Goal: Task Accomplishment & Management: Use online tool/utility

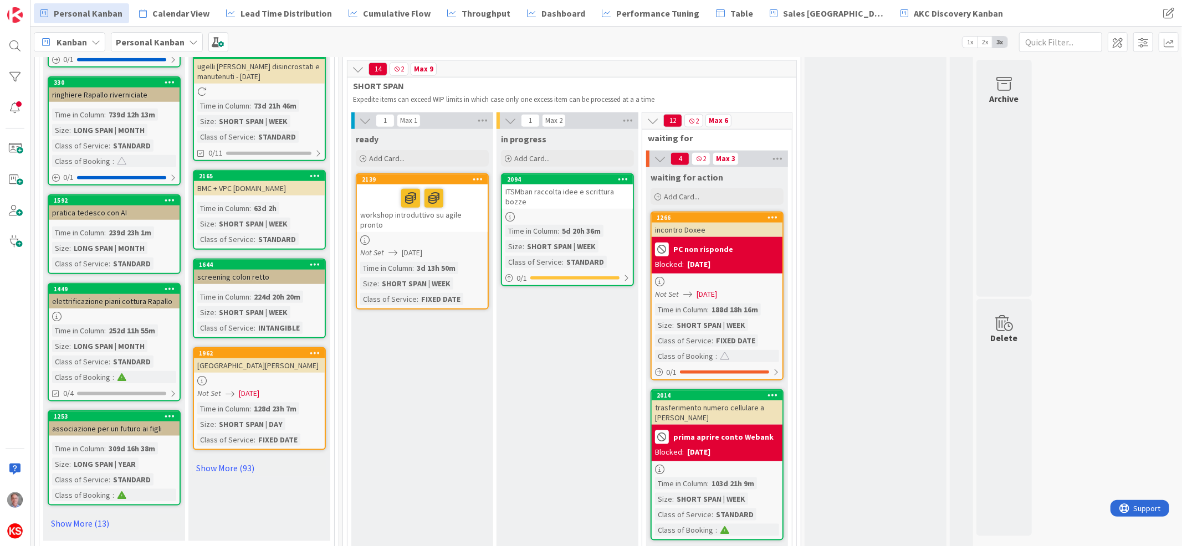
scroll to position [1010, 0]
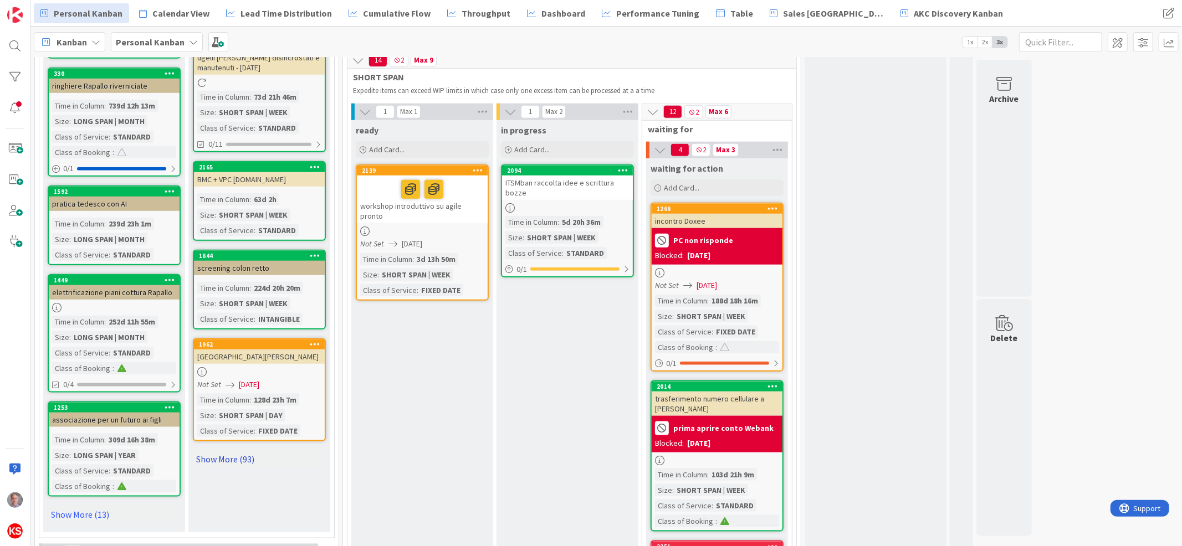
click at [209, 451] on link "Show More (93)" at bounding box center [259, 460] width 133 height 18
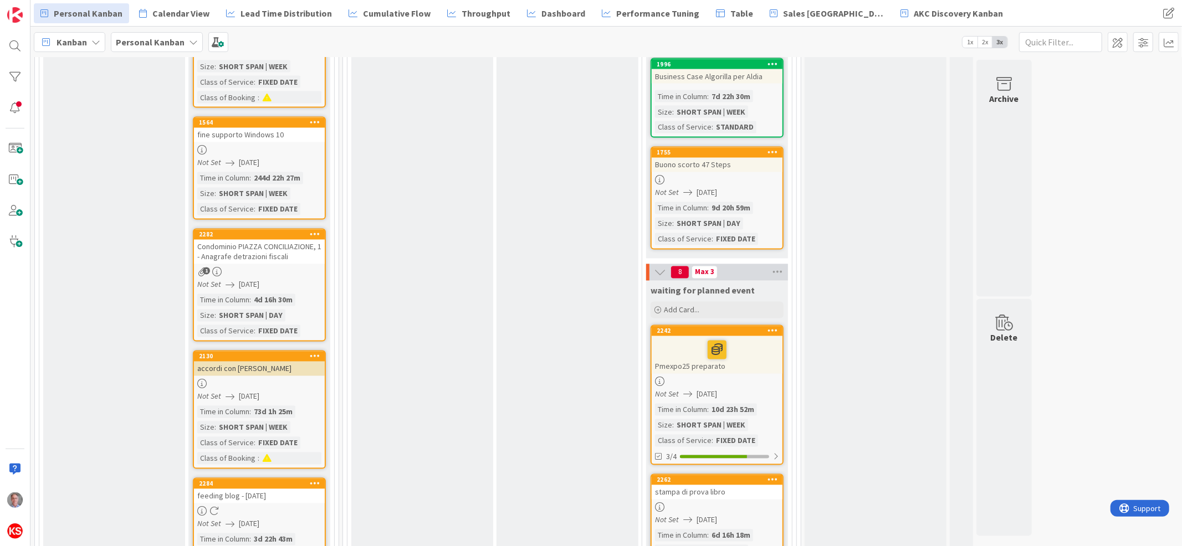
scroll to position [1696, 0]
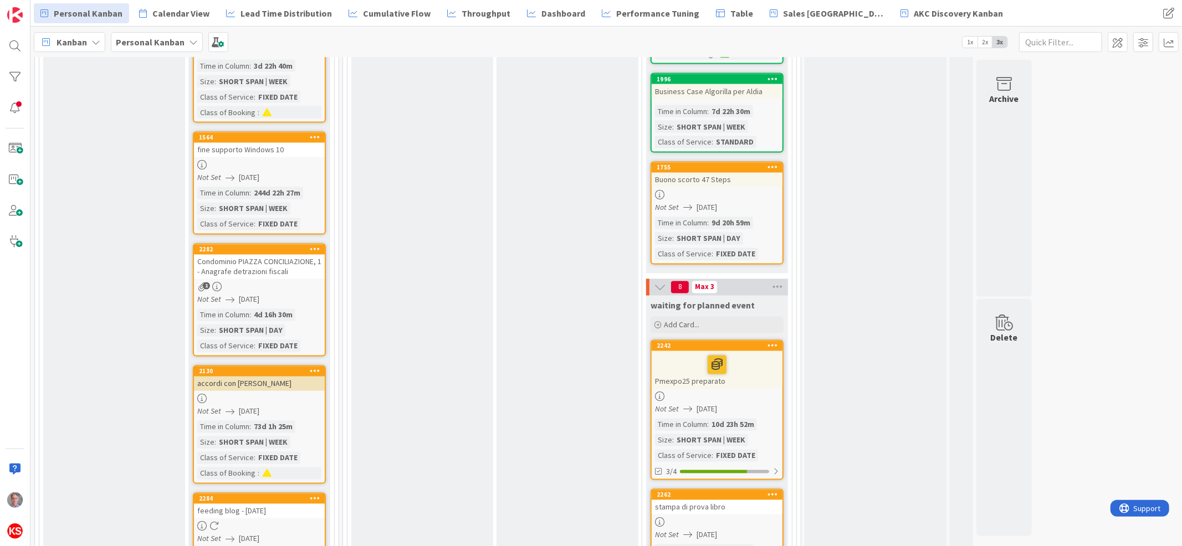
click at [269, 386] on div "2130 accordi con [PERSON_NAME] Not Set [DATE] Time in Column : 73d 1h 25m Size …" at bounding box center [259, 425] width 133 height 119
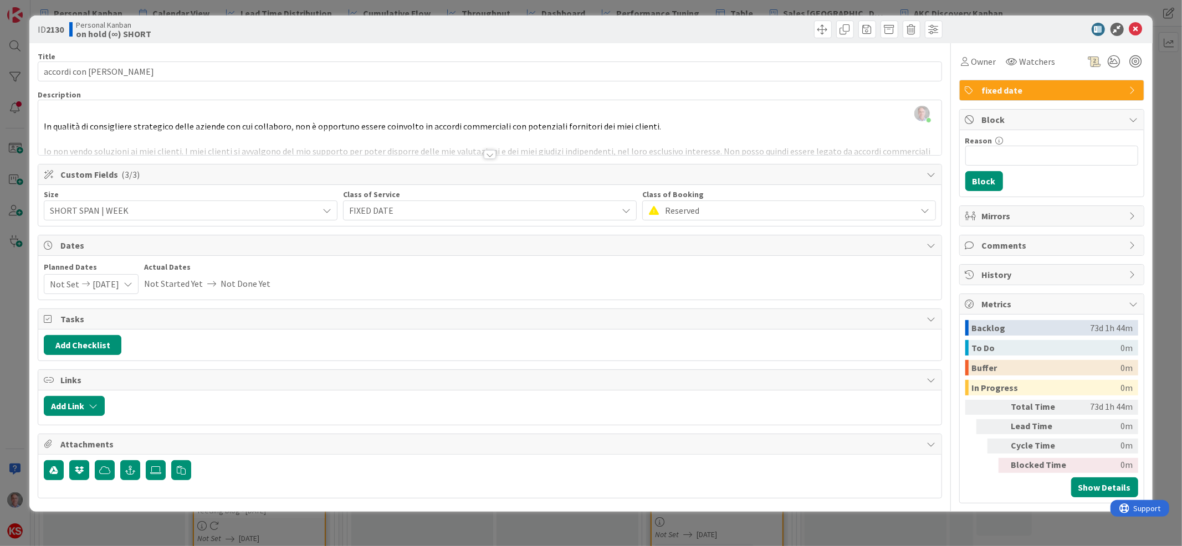
click at [489, 154] on div at bounding box center [490, 154] width 12 height 9
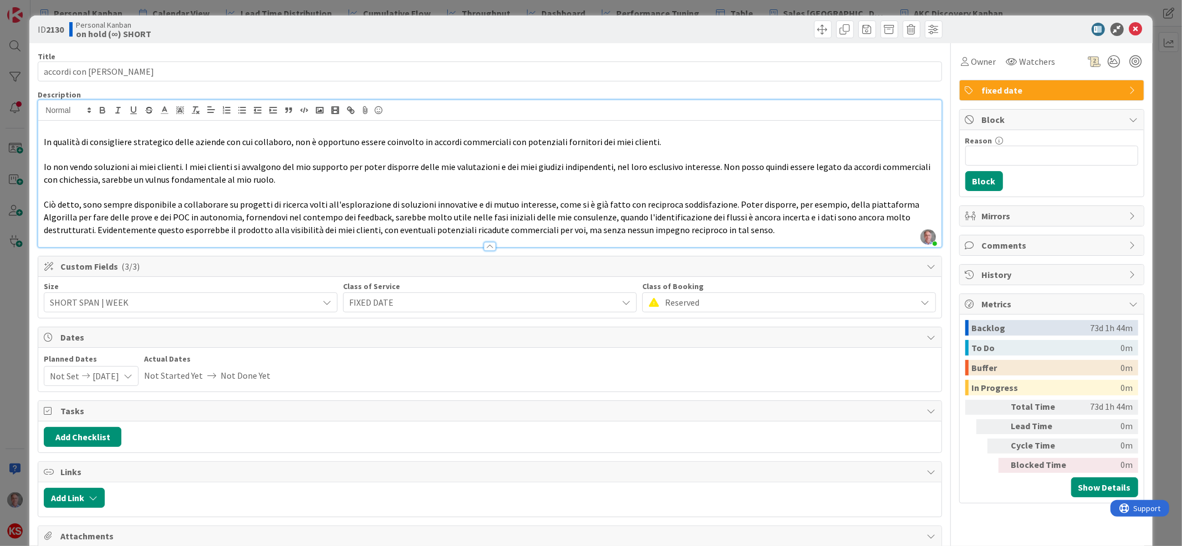
click at [484, 246] on div at bounding box center [490, 246] width 12 height 9
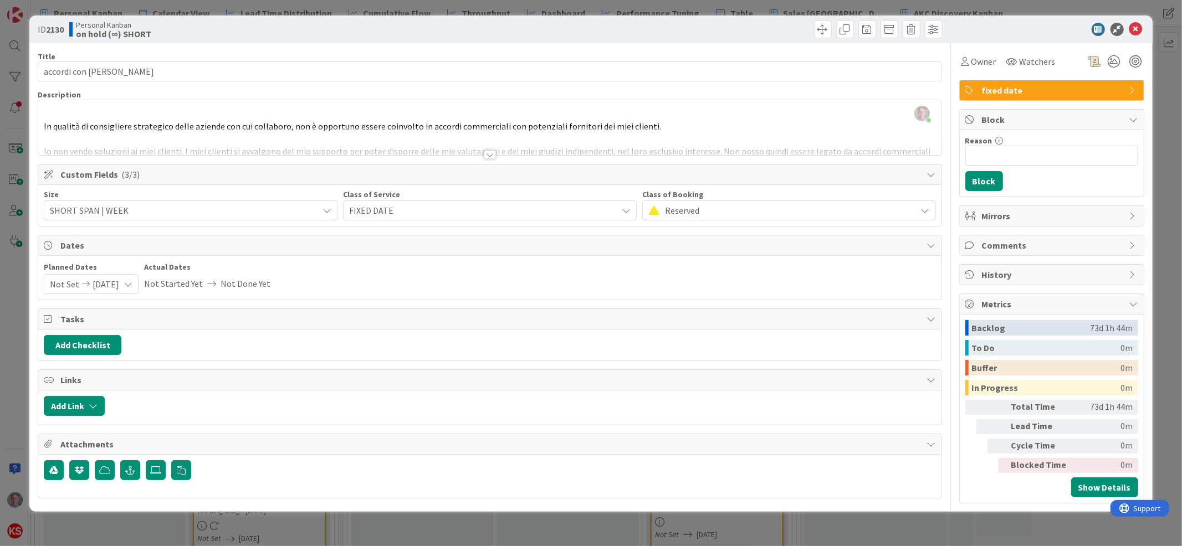
click at [988, 90] on span "fixed date" at bounding box center [1053, 90] width 142 height 13
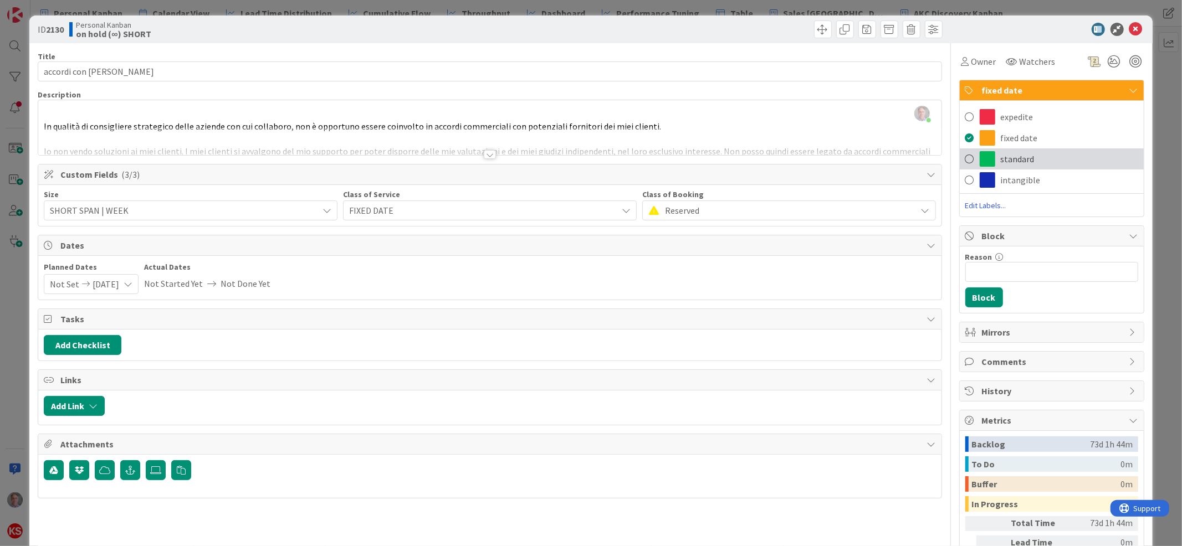
click at [985, 164] on div "standard" at bounding box center [1052, 159] width 184 height 21
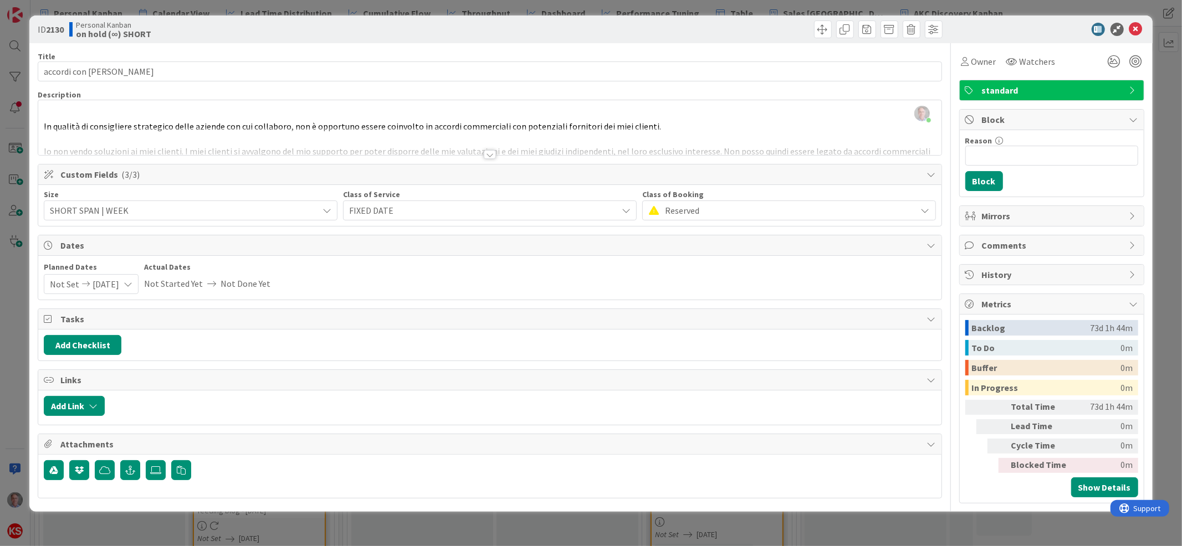
click at [703, 216] on span "Reserved" at bounding box center [788, 211] width 246 height 16
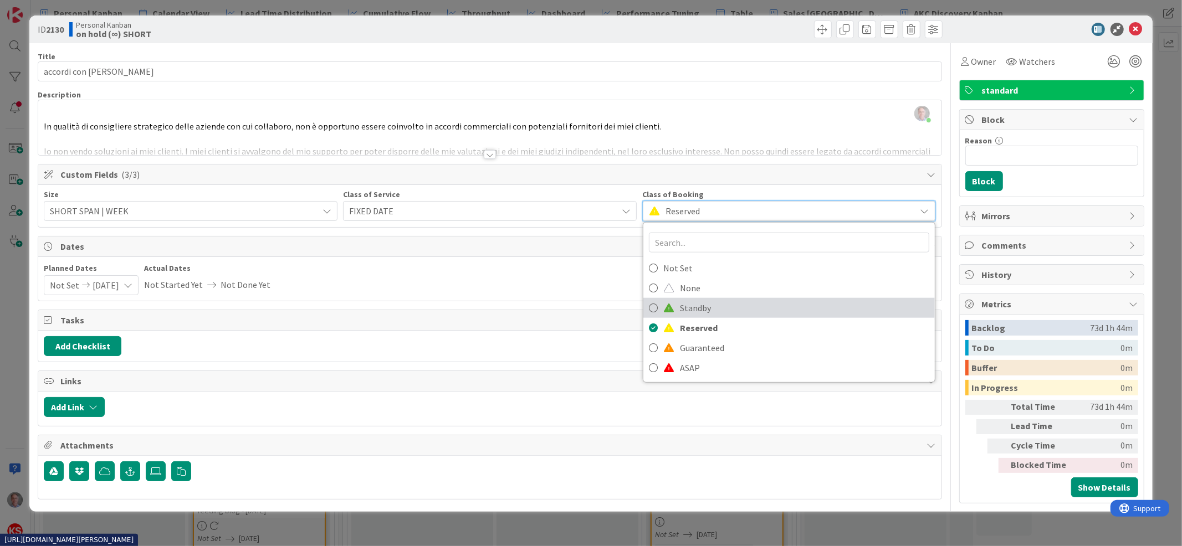
click at [693, 305] on span "Standby" at bounding box center [804, 308] width 249 height 17
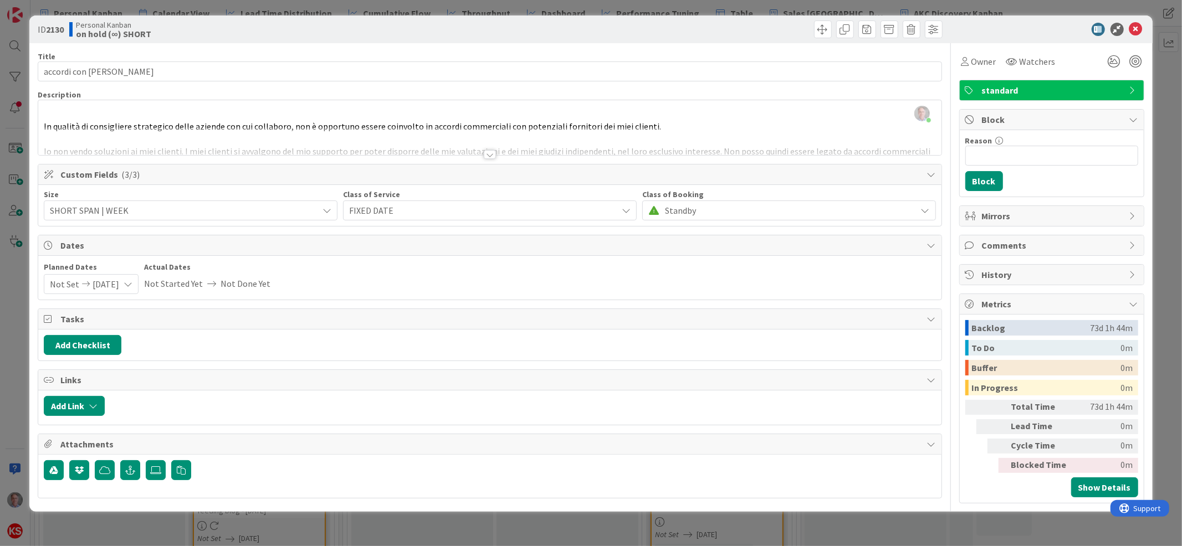
click at [488, 206] on span "FIXED DATE" at bounding box center [480, 211] width 263 height 16
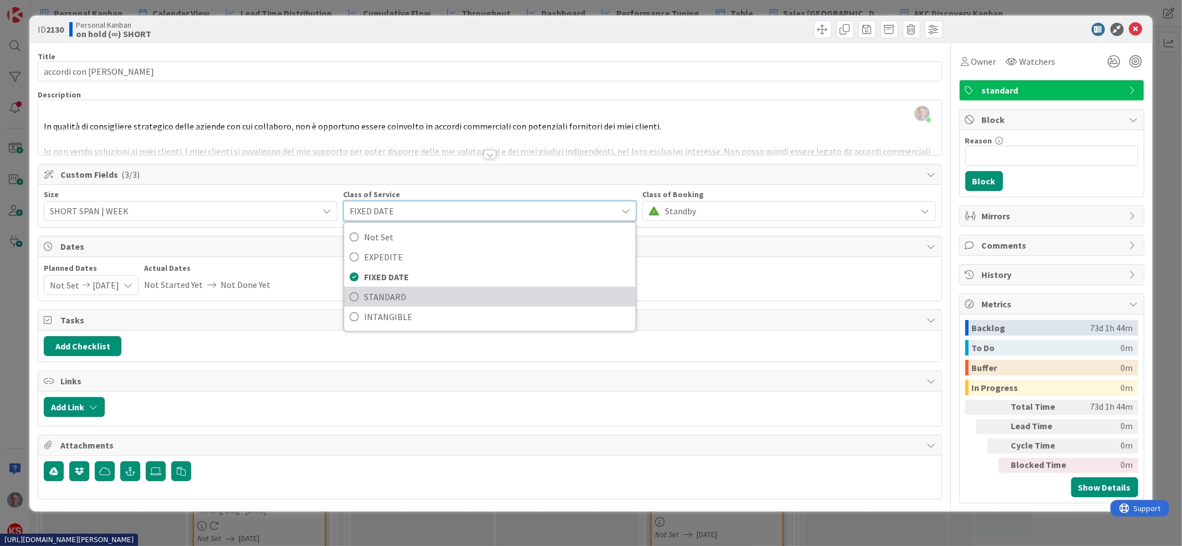
click at [461, 292] on span "STANDARD" at bounding box center [497, 297] width 266 height 17
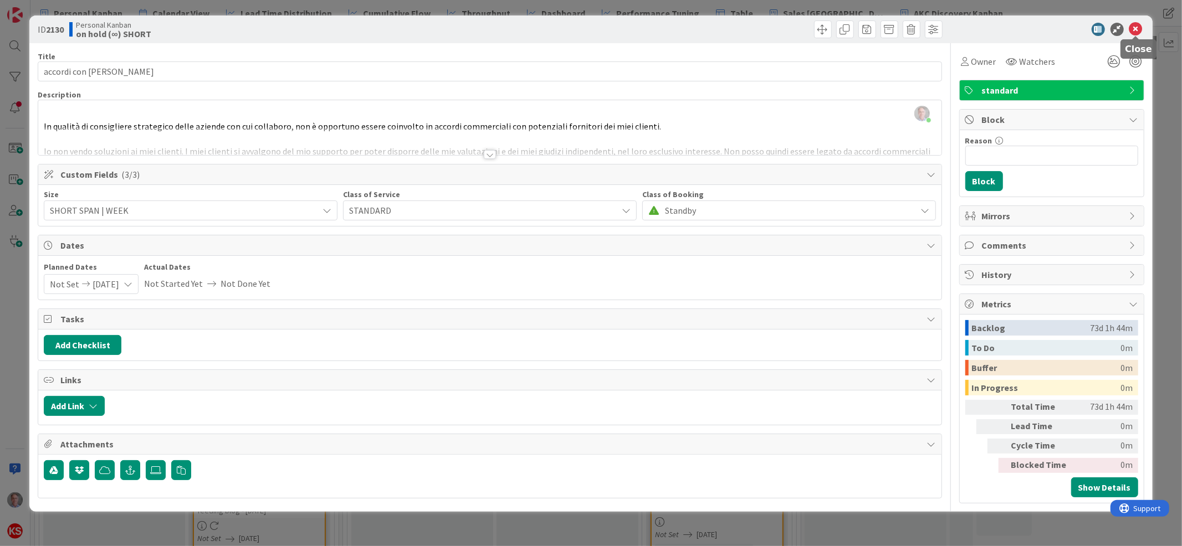
click at [1137, 27] on icon at bounding box center [1135, 29] width 13 height 13
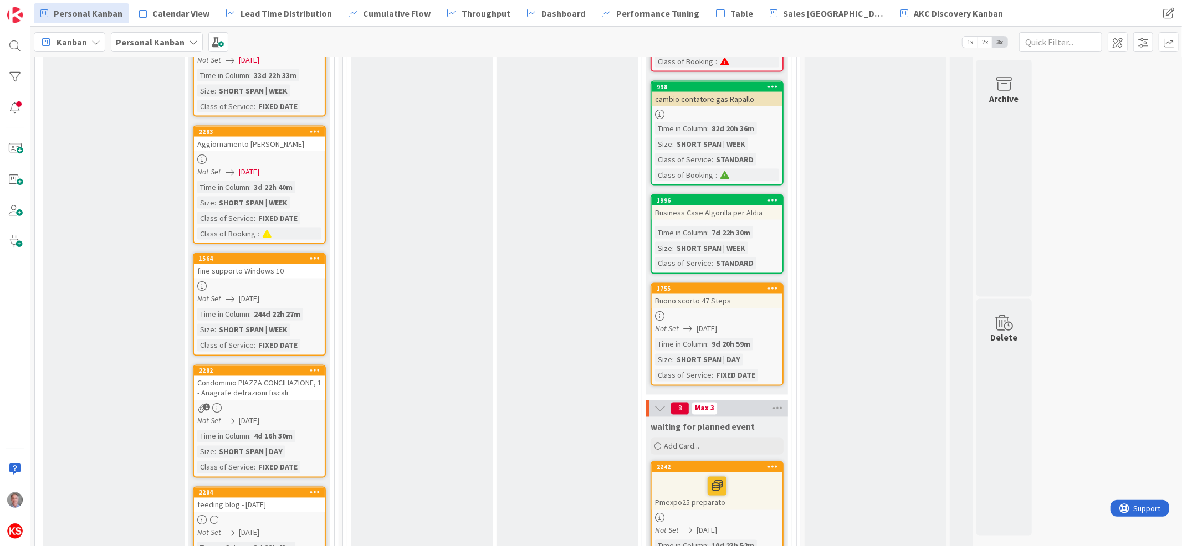
scroll to position [1591, 0]
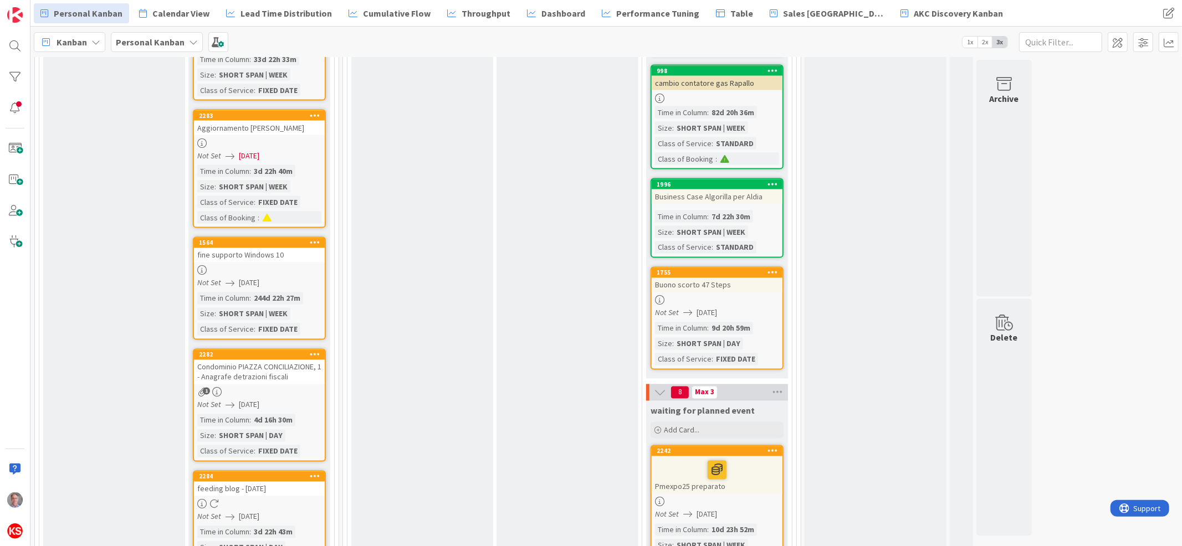
click at [281, 376] on div "Condominio PIAZZA CONCILIAZIONE, 1 - Anagrafe detrazioni fiscali" at bounding box center [259, 372] width 131 height 24
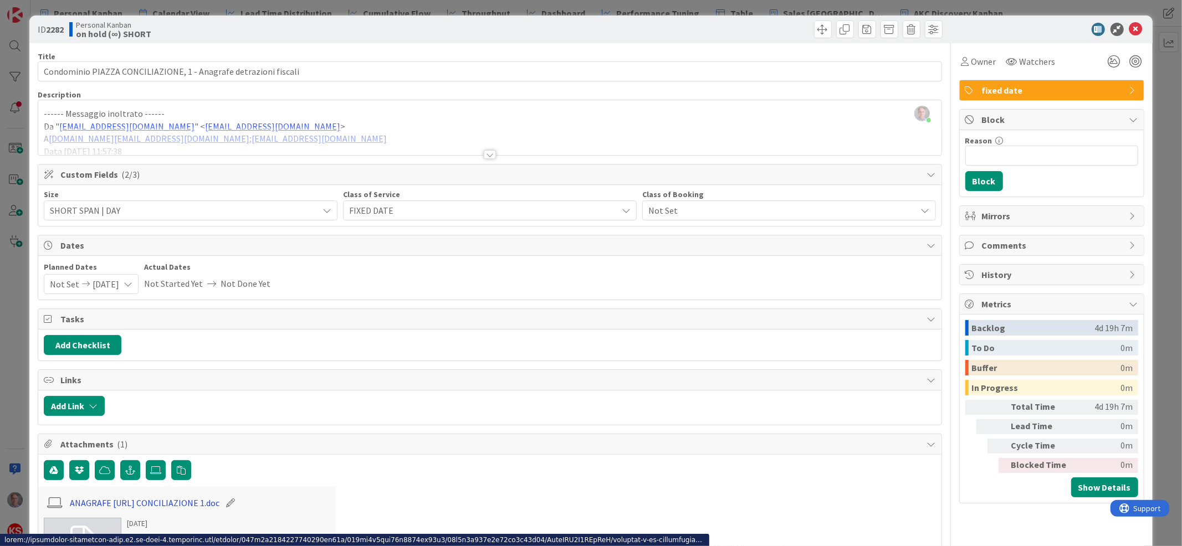
click at [156, 508] on link "ANAGRAFE [URL] CONCILIAZIONE 1.doc" at bounding box center [145, 503] width 150 height 13
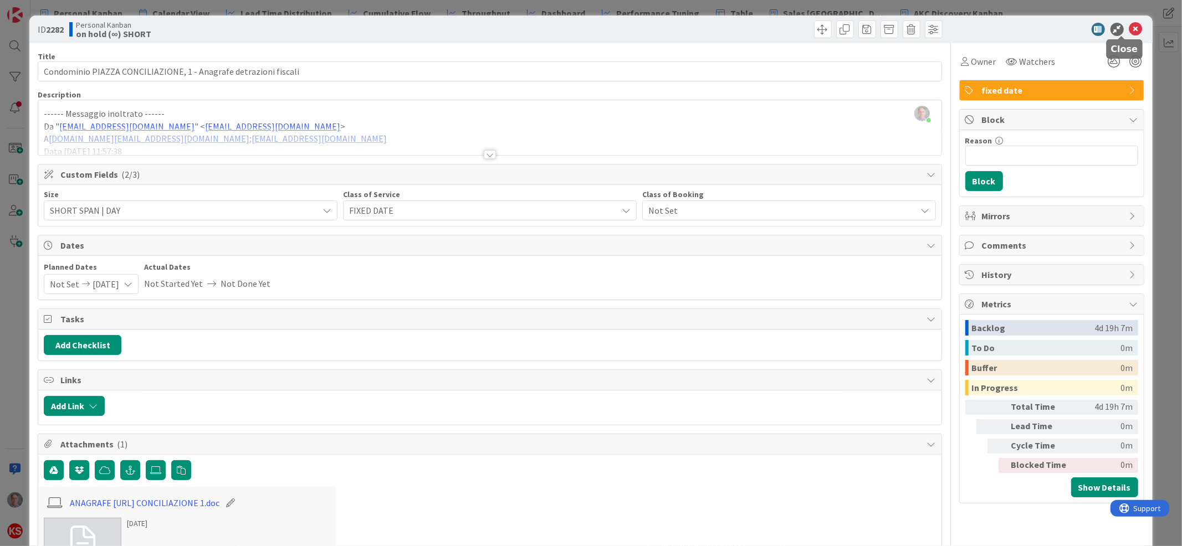
click at [1129, 31] on icon at bounding box center [1135, 29] width 13 height 13
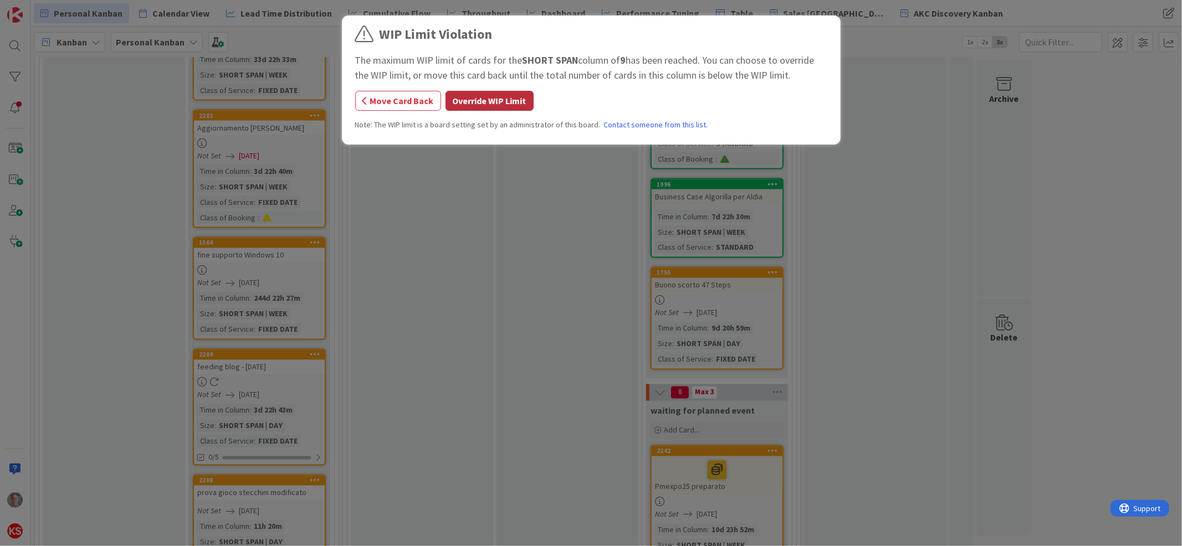
click at [510, 104] on button "Override WIP Limit" at bounding box center [490, 101] width 88 height 20
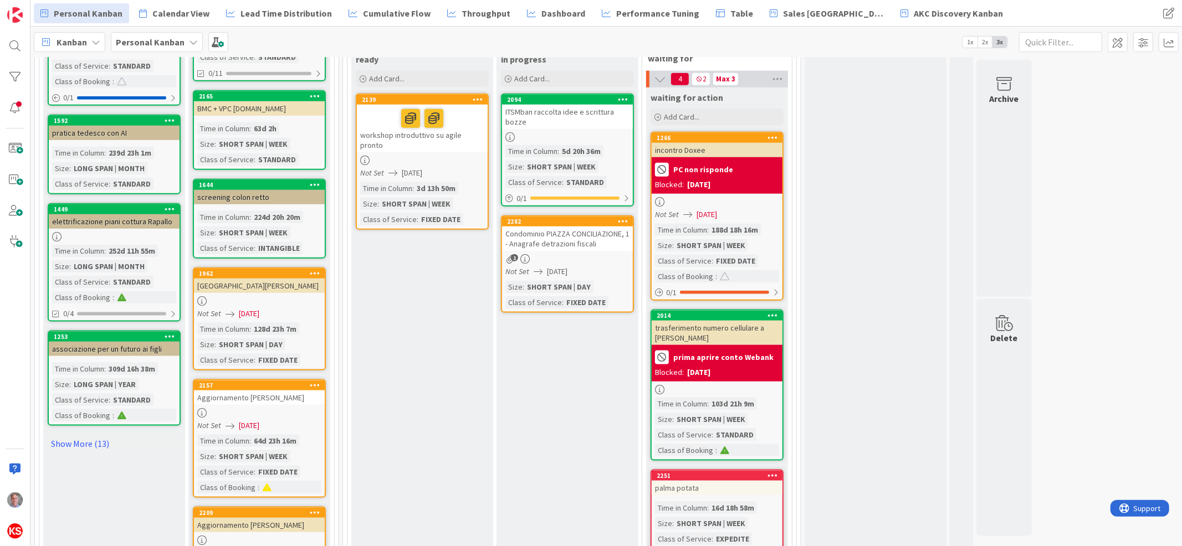
scroll to position [1019, 0]
